Goal: Browse casually

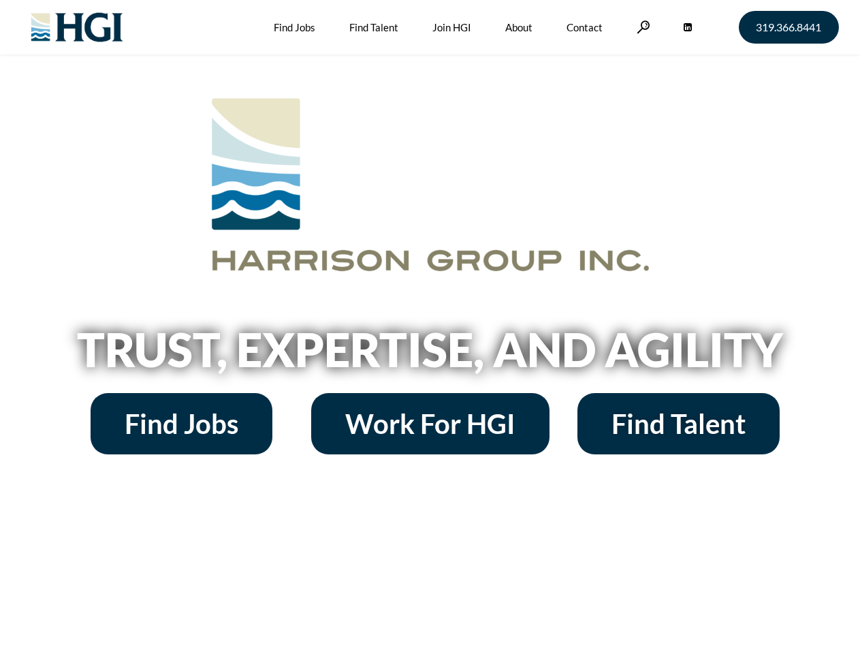
click at [430, 327] on h2 "Trust, Expertise, and Agility" at bounding box center [430, 349] width 776 height 46
click at [641, 27] on link at bounding box center [644, 26] width 14 height 13
click at [430, 354] on h2 "Trust, Expertise, and Agility" at bounding box center [430, 349] width 776 height 46
